Goal: Task Accomplishment & Management: Manage account settings

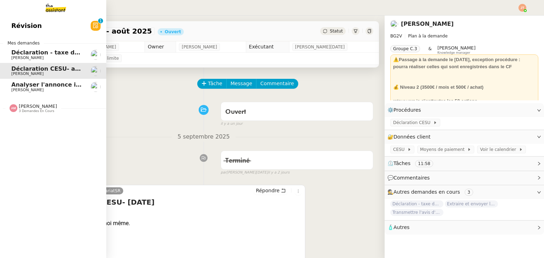
scroll to position [35, 0]
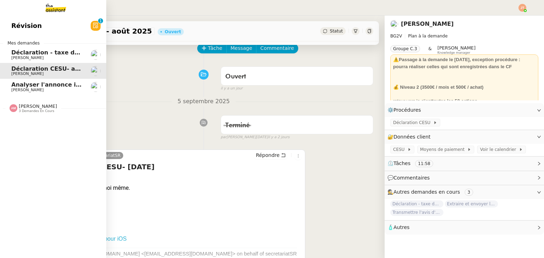
click at [41, 55] on span "Déclaration - taxe de séjour - [DATE]" at bounding box center [69, 52] width 117 height 7
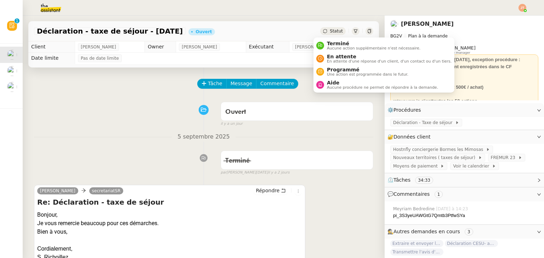
click at [330, 30] on span "Statut" at bounding box center [336, 31] width 13 height 5
click at [330, 43] on span "Terminé" at bounding box center [373, 44] width 93 height 6
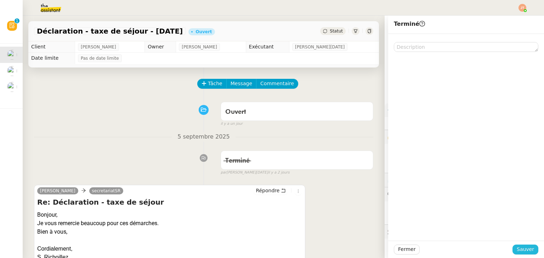
click at [522, 252] on span "Sauver" at bounding box center [525, 250] width 17 height 8
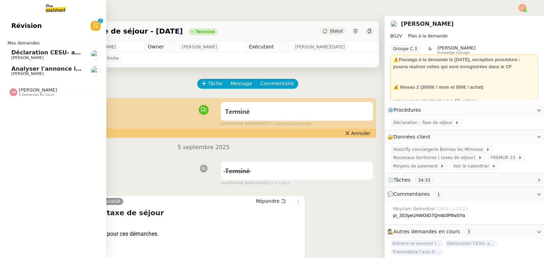
click at [57, 54] on span "Déclaration CESU- août 2025" at bounding box center [57, 52] width 92 height 7
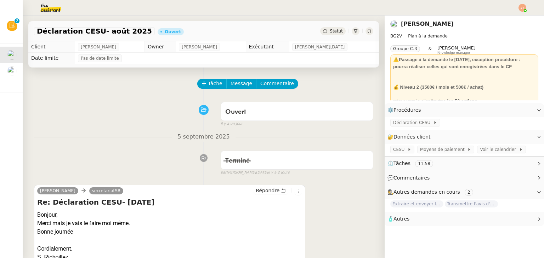
click at [331, 30] on span "Statut" at bounding box center [336, 31] width 13 height 5
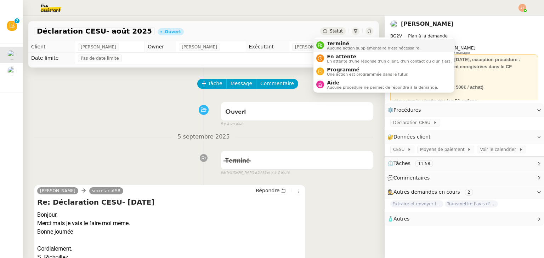
click at [329, 46] on span "Aucune action supplémentaire n'est nécessaire." at bounding box center [373, 48] width 93 height 4
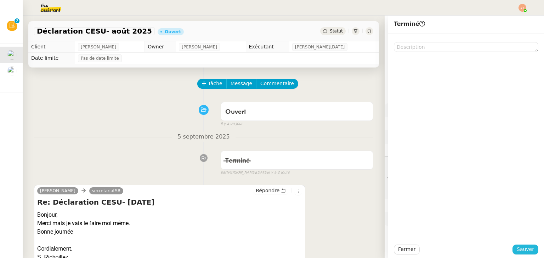
click at [517, 253] on span "Sauver" at bounding box center [525, 250] width 17 height 8
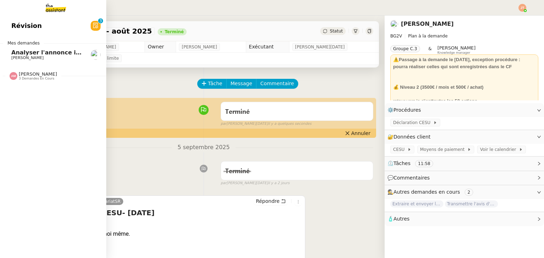
click at [31, 55] on span "Analyser l'annonce immobilière" at bounding box center [61, 52] width 101 height 7
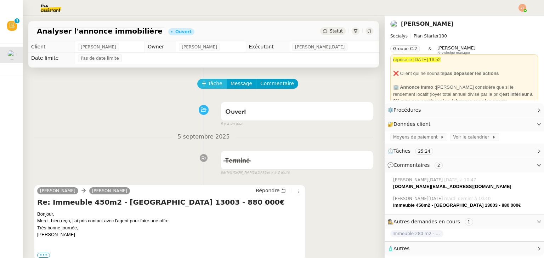
click at [208, 84] on span "Tâche" at bounding box center [215, 84] width 15 height 8
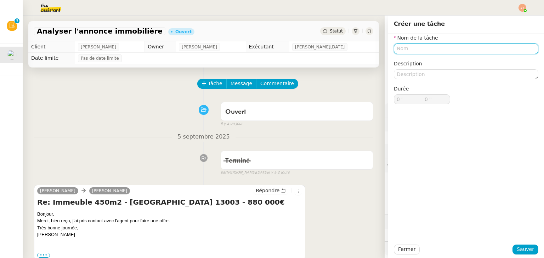
click at [395, 45] on input "text" at bounding box center [466, 49] width 144 height 10
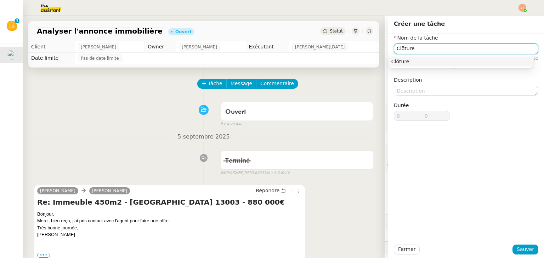
click at [398, 48] on input "Clöture" at bounding box center [466, 49] width 144 height 10
type input "Clôture"
click at [521, 249] on span "Sauver" at bounding box center [525, 250] width 17 height 8
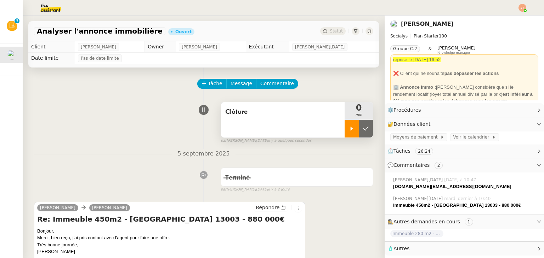
click at [335, 129] on div "Clôture" at bounding box center [283, 119] width 124 height 35
click at [345, 131] on div at bounding box center [352, 129] width 14 height 18
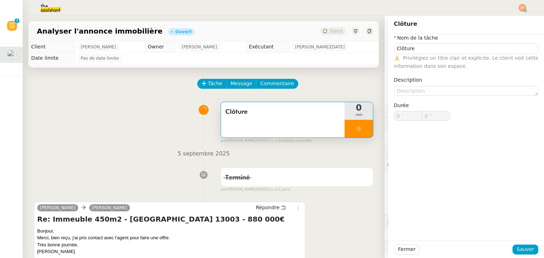
type input "Clôture"
type input "0 '"
type input "0 ""
type input "Clôture"
type input "0 '"
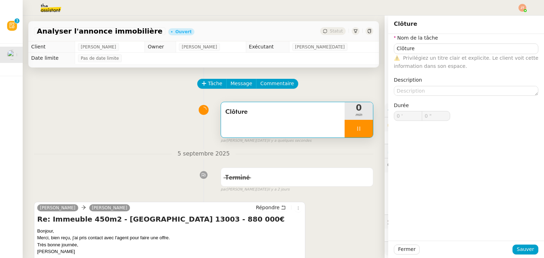
click at [399, 257] on div "Fermer Sauver" at bounding box center [466, 249] width 156 height 17
type input "1 ""
click at [399, 250] on span "Fermer" at bounding box center [406, 250] width 17 height 8
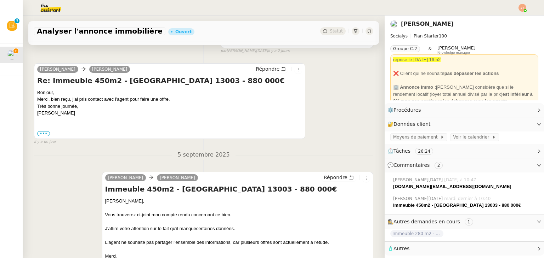
scroll to position [142, 0]
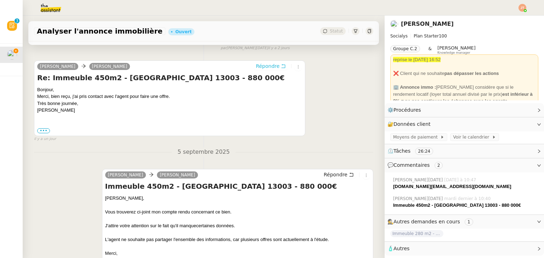
click at [265, 70] on span "Répondre" at bounding box center [268, 66] width 24 height 7
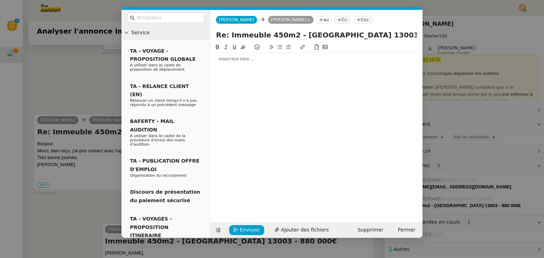
scroll to position [196, 0]
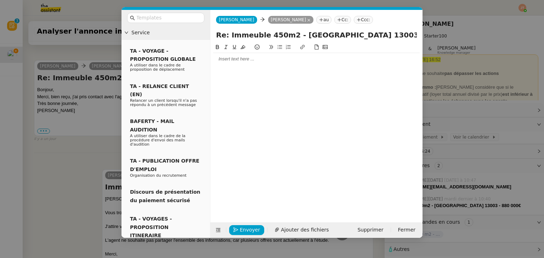
click at [240, 62] on div at bounding box center [316, 59] width 206 height 6
click at [237, 58] on div "Bonjour [PERSON_NAME]," at bounding box center [316, 59] width 206 height 6
click at [0, 0] on lt-span "[PERSON_NAME]" at bounding box center [0, 0] width 0 height 0
drag, startPoint x: 325, startPoint y: 74, endPoint x: 204, endPoint y: 60, distance: 121.9
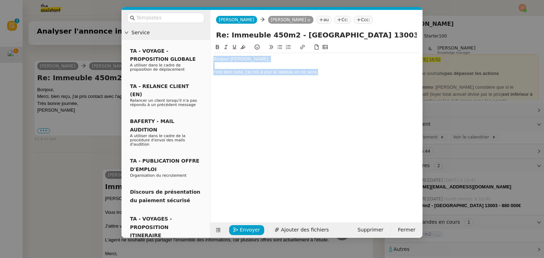
click at [204, 60] on nz-layout "Service TA - VOYAGE - PROPOSITION GLOBALE A utiliser dans le cadre de propositi…" at bounding box center [271, 124] width 301 height 228
copy div "Bonjour [PERSON_NAME], c'est bien noté, j'ai mis à jour le tableau en ce sens."
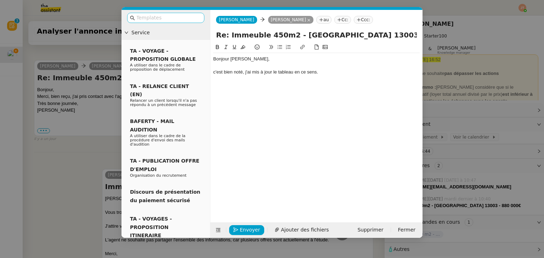
drag, startPoint x: 182, startPoint y: 22, endPoint x: 177, endPoint y: 17, distance: 7.3
click at [181, 21] on nz-input-group at bounding box center [165, 18] width 77 height 10
click at [177, 17] on input "text" at bounding box center [168, 18] width 64 height 8
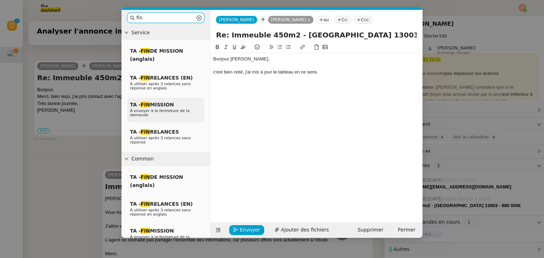
type input "fin"
click at [166, 104] on span "TA - FIN MISSION" at bounding box center [152, 105] width 44 height 6
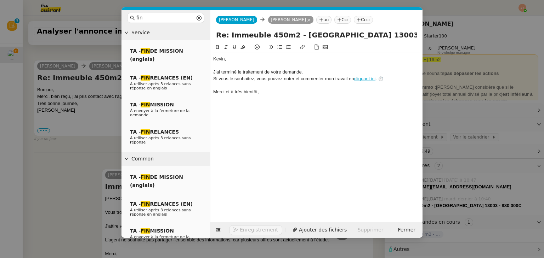
scroll to position [238, 0]
click at [246, 63] on div at bounding box center [316, 66] width 206 height 6
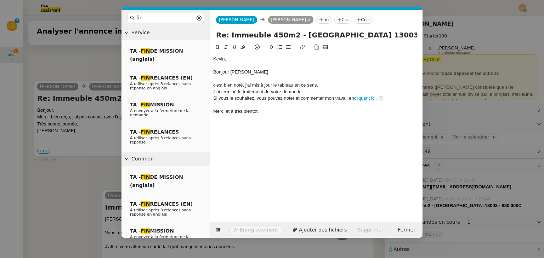
scroll to position [258, 0]
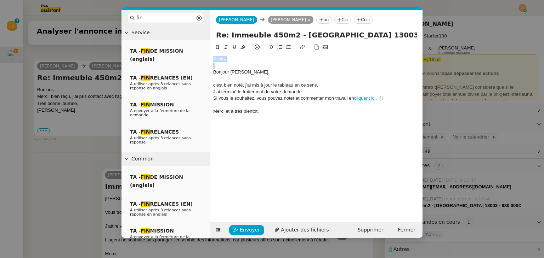
drag, startPoint x: 214, startPoint y: 71, endPoint x: 210, endPoint y: 53, distance: 18.8
click at [210, 53] on nz-spin "﻿[PERSON_NAME], [PERSON_NAME], c'est bien noté, j'ai mis à jour le tableau en c…" at bounding box center [316, 128] width 212 height 171
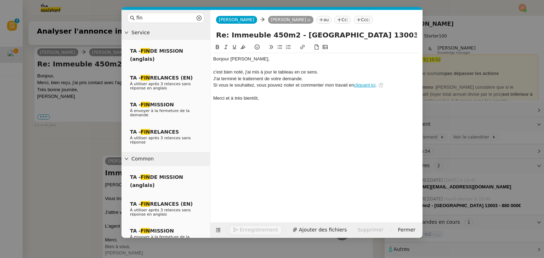
scroll to position [244, 0]
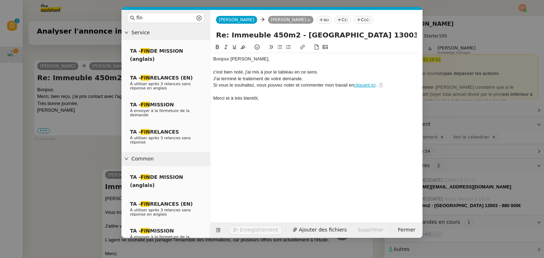
click at [329, 70] on div "c'est bien noté, j'ai mis à jour le tableau en ce sens." at bounding box center [316, 72] width 206 height 6
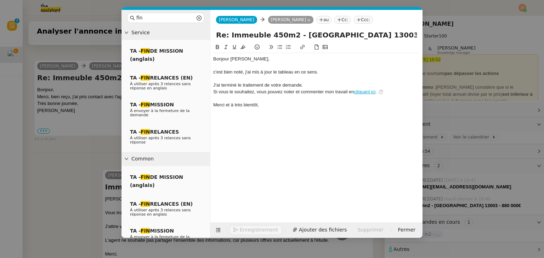
click at [314, 85] on div "J'ai terminé le traitement de votre demande." at bounding box center [316, 85] width 206 height 6
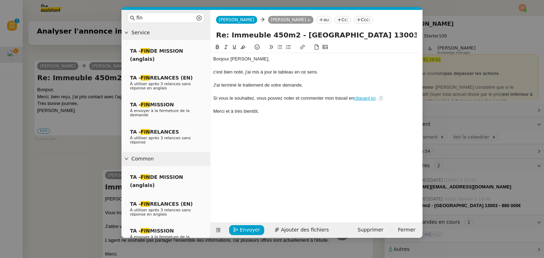
scroll to position [258, 0]
click at [248, 229] on span "Envoyer" at bounding box center [250, 230] width 20 height 8
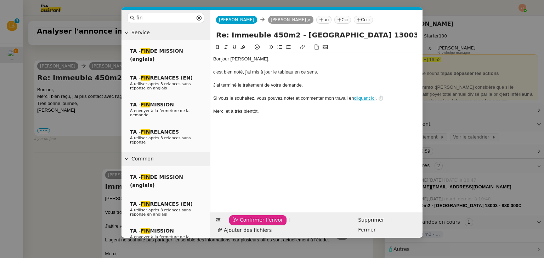
click at [248, 224] on span "Confirmer l'envoi" at bounding box center [261, 220] width 42 height 8
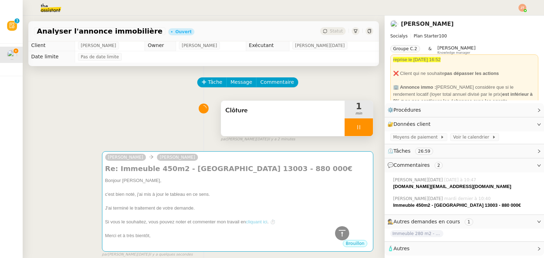
scroll to position [0, 0]
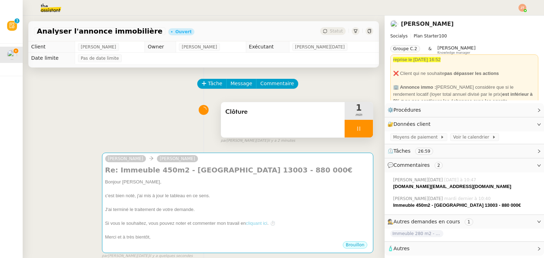
click at [345, 124] on div at bounding box center [359, 129] width 28 height 18
click at [359, 126] on button at bounding box center [366, 129] width 14 height 18
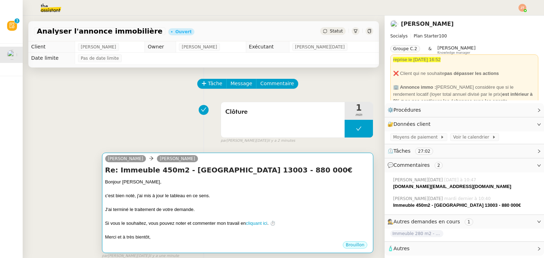
click at [194, 203] on div at bounding box center [237, 203] width 265 height 7
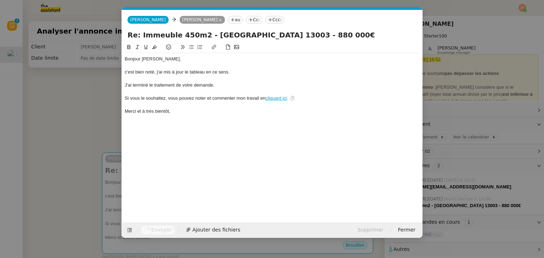
scroll to position [0, 20]
click at [72, 134] on nz-modal-container "fin Service TA - FIN DE MISSION (anglais) TA - FIN RELANCES (EN) À utiliser apr…" at bounding box center [272, 129] width 544 height 258
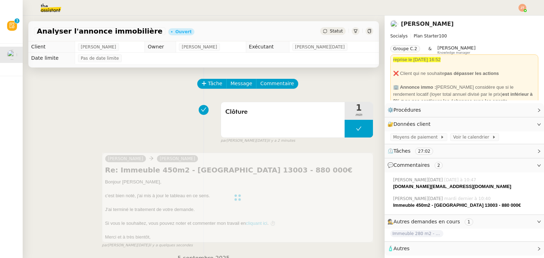
click at [330, 30] on span "Statut" at bounding box center [336, 31] width 13 height 5
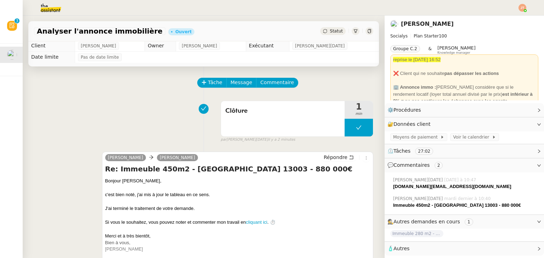
scroll to position [0, 0]
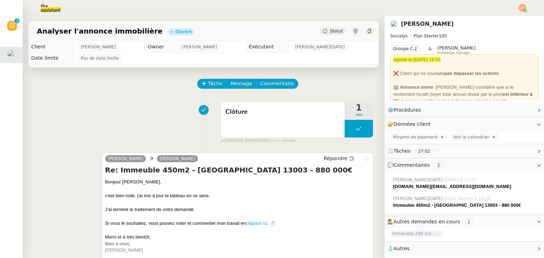
click at [326, 35] on div "Statut" at bounding box center [332, 31] width 25 height 8
click at [330, 33] on span "Statut" at bounding box center [336, 31] width 13 height 5
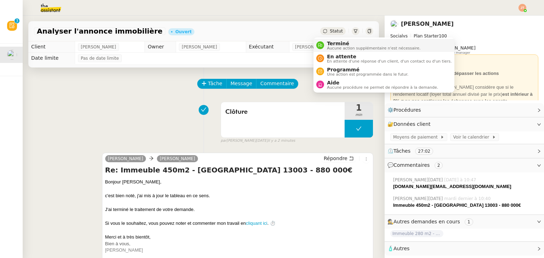
click at [329, 46] on span "Aucune action supplémentaire n'est nécessaire." at bounding box center [373, 48] width 93 height 4
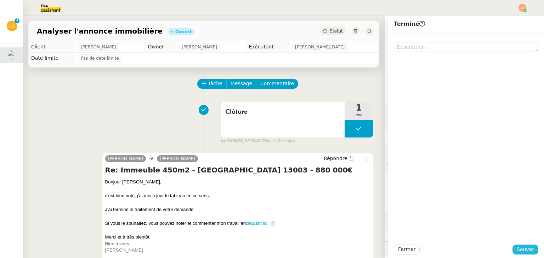
click at [522, 245] on button "Sauver" at bounding box center [525, 250] width 26 height 10
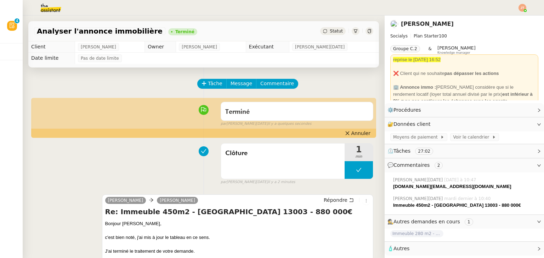
click at [47, 7] on img at bounding box center [45, 8] width 55 height 16
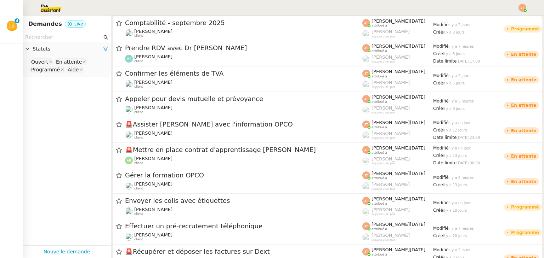
click at [525, 9] on div at bounding box center [522, 8] width 8 height 8
click at [502, 19] on span "Suivi" at bounding box center [497, 20] width 12 height 6
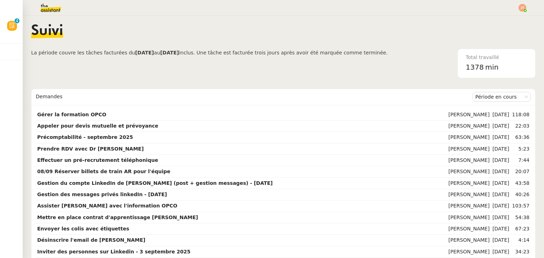
click at [289, 56] on span "inclus. Une tâche est facturée trois jours après avoir été marquée comme termin…" at bounding box center [283, 53] width 209 height 6
